Goal: Information Seeking & Learning: Understand process/instructions

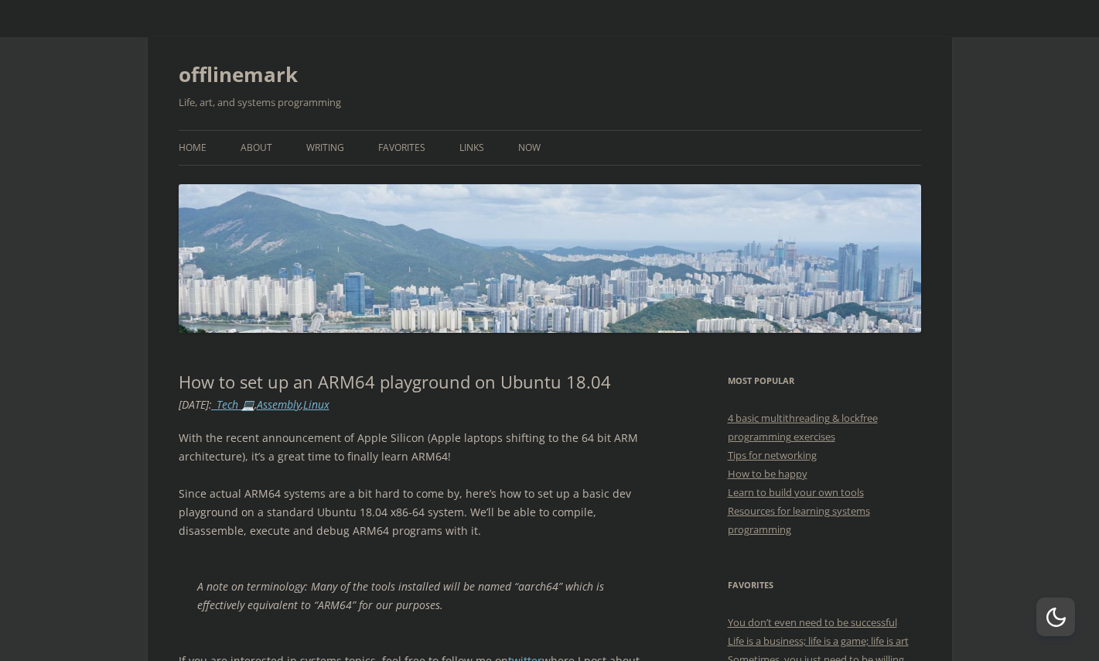
scroll to position [439, 0]
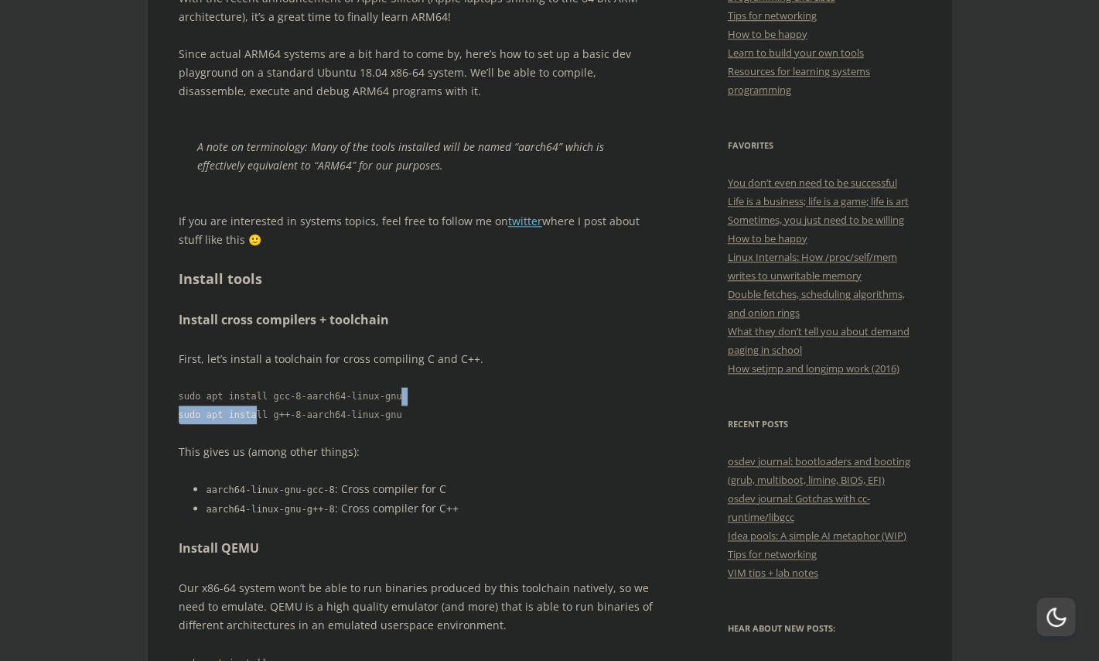
drag, startPoint x: 429, startPoint y: 403, endPoint x: 259, endPoint y: 421, distance: 170.3
click at [259, 421] on code "sudo apt install gcc-8-aarch64-linux-gnu sudo apt install g++-8-aarch64-linux-g…" at bounding box center [420, 405] width 483 height 37
drag, startPoint x: 406, startPoint y: 401, endPoint x: 183, endPoint y: 394, distance: 222.9
click at [183, 394] on code "sudo apt install gcc-8-aarch64-linux-gnu sudo apt install g++-8-aarch64-linux-g…" at bounding box center [420, 405] width 483 height 37
click at [189, 394] on code "sudo apt install gcc-8-aarch64-linux-gnu sudo apt install g++-8-aarch64-linux-g…" at bounding box center [420, 405] width 483 height 37
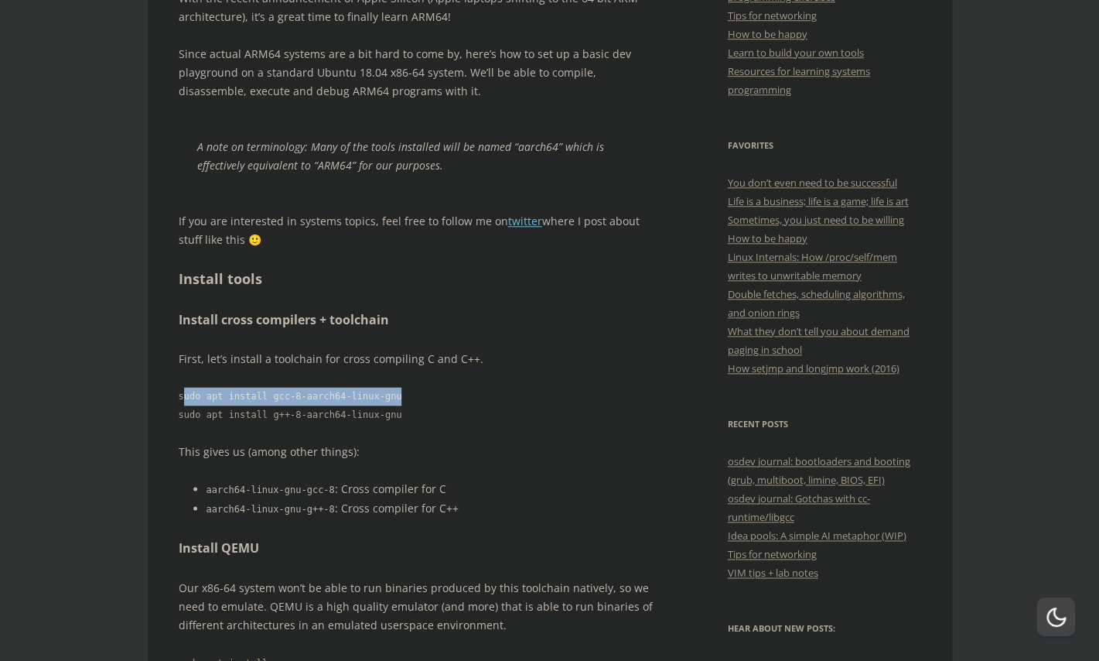
click at [189, 394] on code "sudo apt install gcc-8-aarch64-linux-gnu sudo apt install g++-8-aarch64-linux-g…" at bounding box center [420, 405] width 483 height 37
click at [291, 400] on code "sudo apt install gcc-8-aarch64-linux-gnu sudo apt install g++-8-aarch64-linux-g…" at bounding box center [420, 405] width 483 height 37
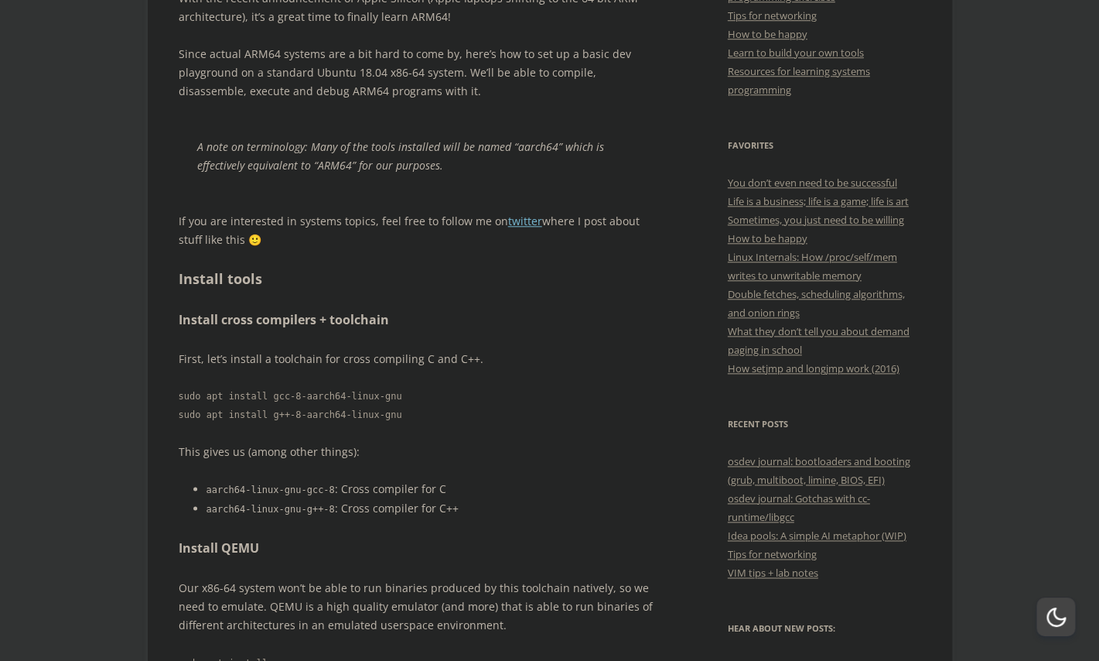
drag, startPoint x: 417, startPoint y: 400, endPoint x: 177, endPoint y: 395, distance: 239.8
click at [179, 395] on pre "sudo apt install gcc-8-aarch64-linux-gnu sudo apt install g++-8-aarch64-linux-g…" at bounding box center [420, 405] width 483 height 37
click at [194, 396] on code "sudo apt install gcc-8-aarch64-linux-gnu sudo apt install g++-8-aarch64-linux-g…" at bounding box center [420, 405] width 483 height 37
copy code "sudo apt install gcc-8-aarch64-linux-gnu"
drag, startPoint x: 179, startPoint y: 396, endPoint x: 484, endPoint y: 389, distance: 305.6
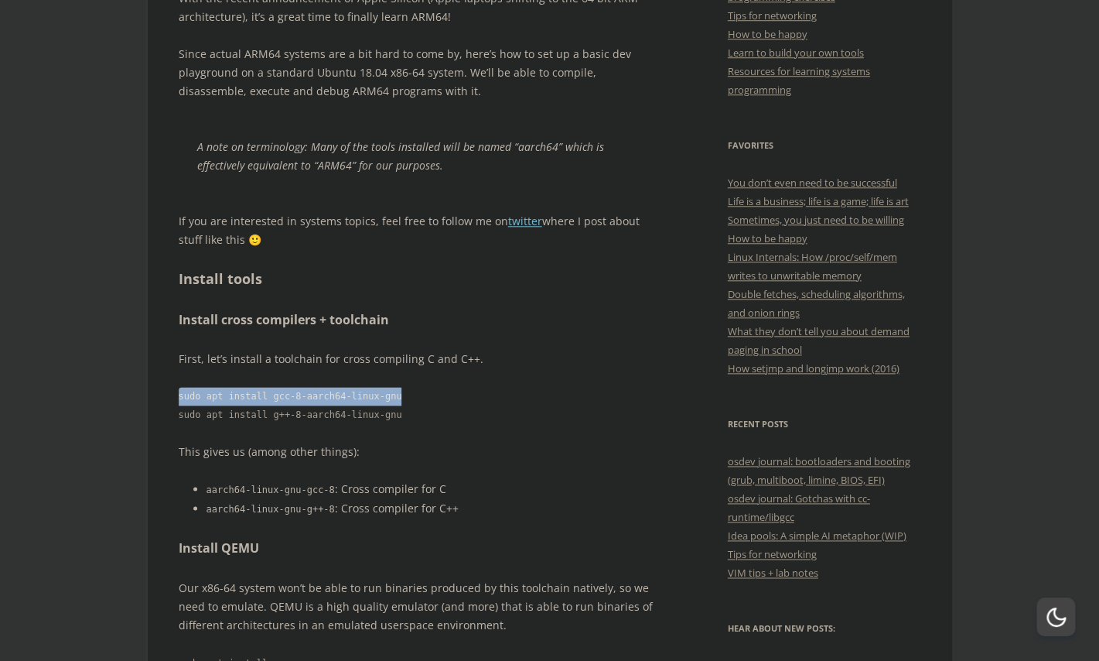
click at [484, 389] on code "sudo apt install gcc-8-aarch64-linux-gnu sudo apt install g++-8-aarch64-linux-g…" at bounding box center [420, 405] width 483 height 37
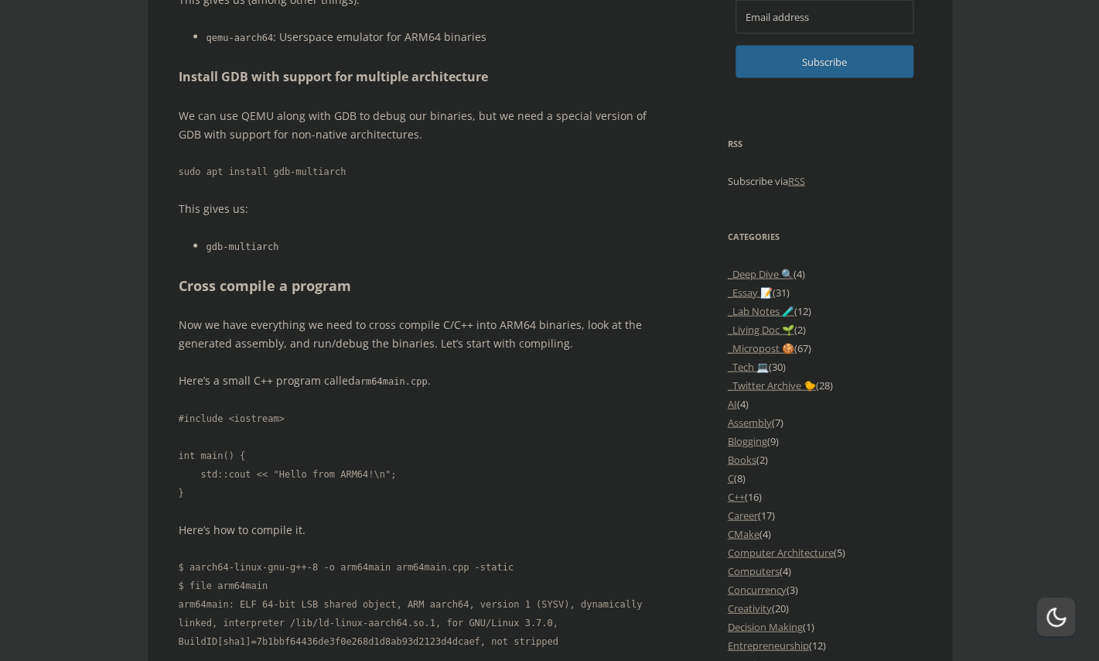
scroll to position [1118, 0]
